Goal: Find specific page/section: Find specific page/section

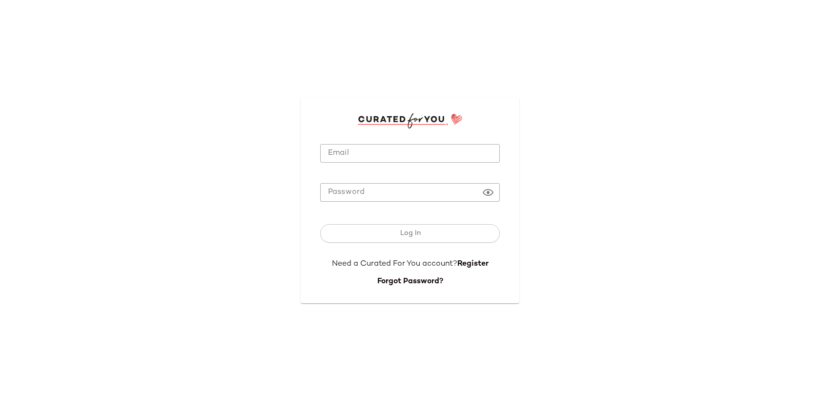
type input "**********"
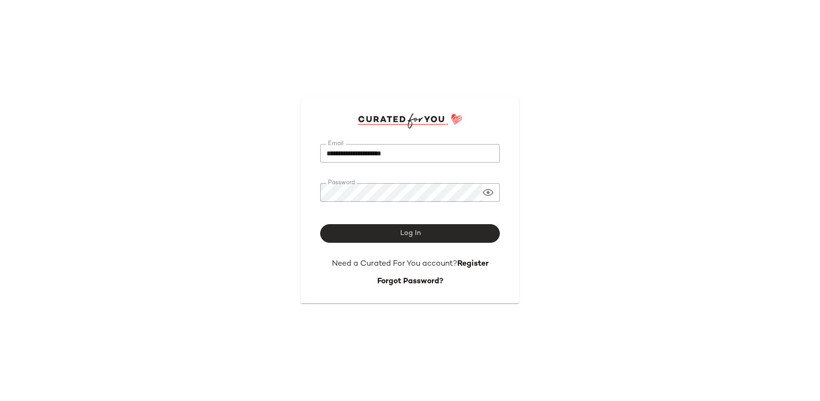
click at [376, 228] on button "Log In" at bounding box center [410, 233] width 180 height 19
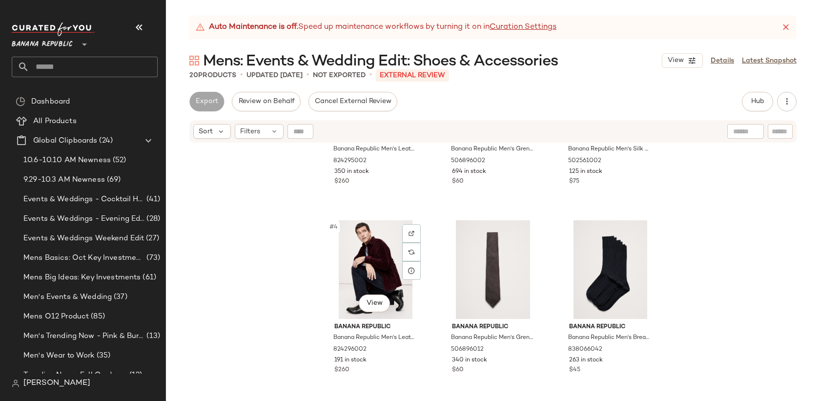
scroll to position [114, 0]
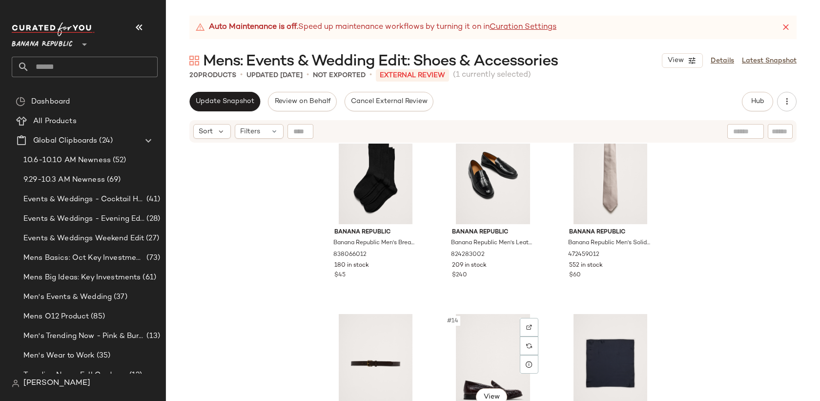
scroll to position [599, 0]
